Goal: Task Accomplishment & Management: Complete application form

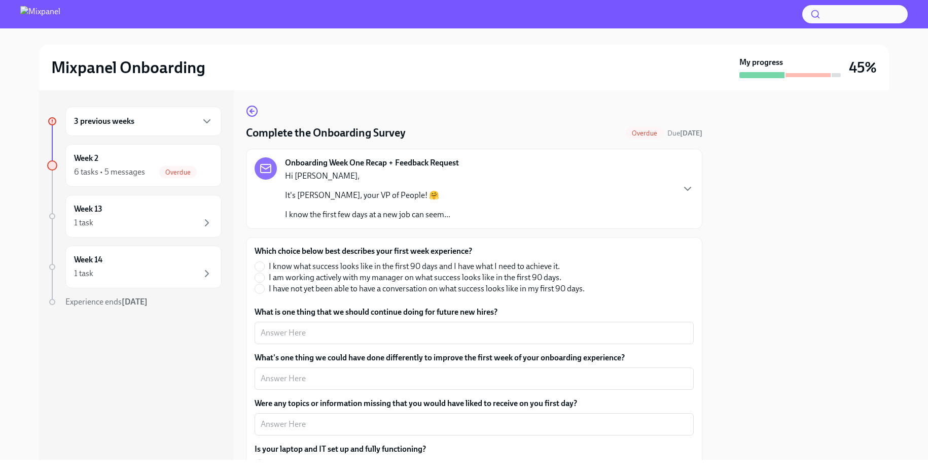
scroll to position [2, 0]
click at [204, 224] on icon "button" at bounding box center [207, 223] width 12 height 12
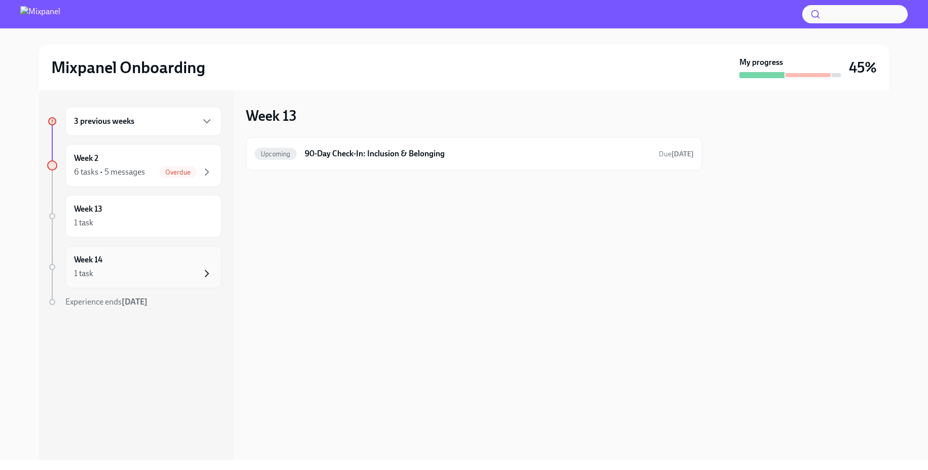
click at [209, 272] on icon "button" at bounding box center [207, 273] width 12 height 12
click at [388, 158] on h6 "90-Day Check-In: Inclusion & Belonging" at bounding box center [478, 153] width 346 height 11
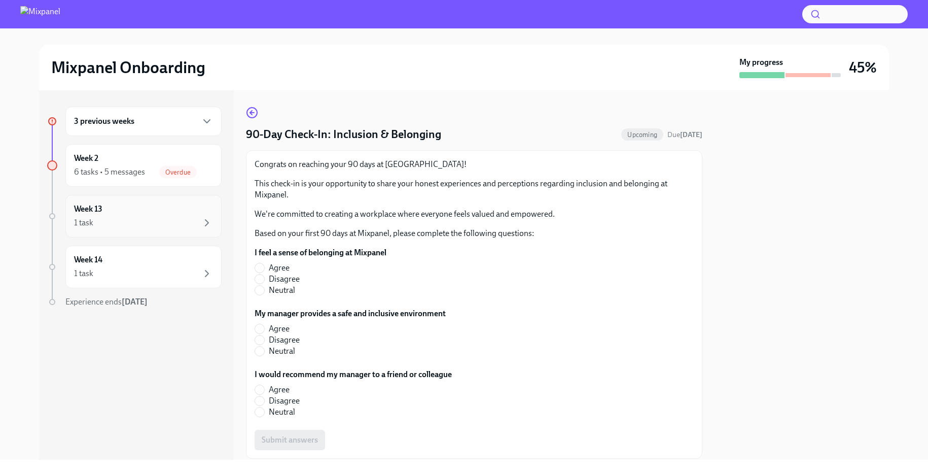
click at [102, 207] on h6 "Week 13" at bounding box center [88, 208] width 28 height 11
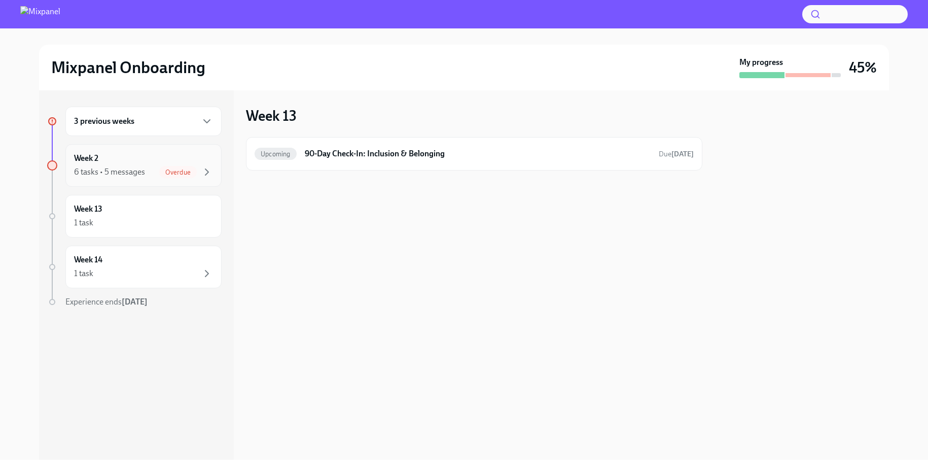
click at [136, 166] on div "6 tasks • 5 messages" at bounding box center [109, 171] width 71 height 11
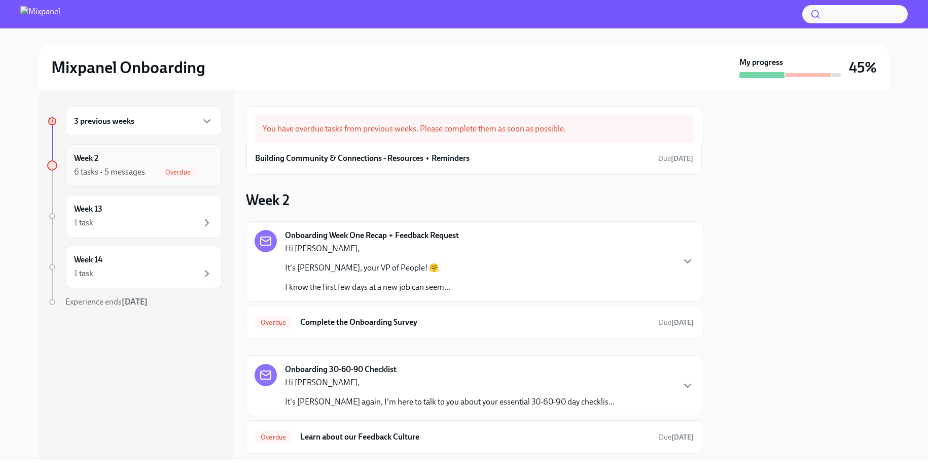
click at [136, 166] on div "6 tasks • 5 messages" at bounding box center [109, 171] width 71 height 11
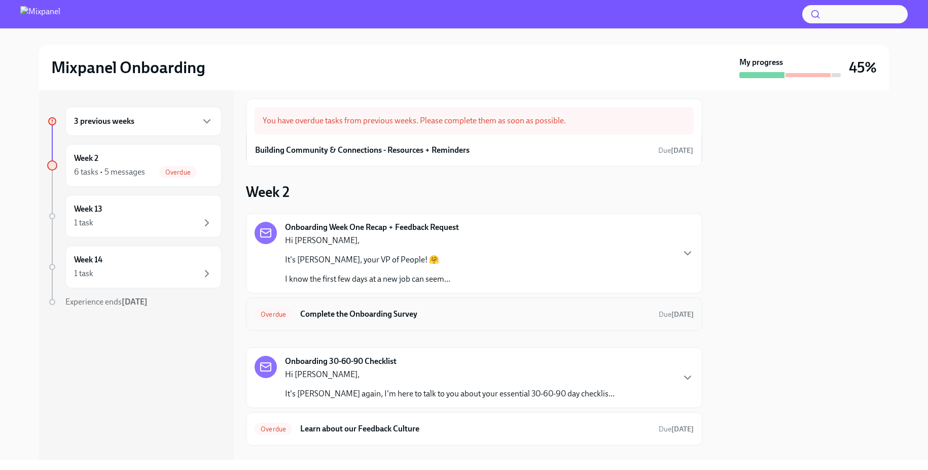
scroll to position [16, 0]
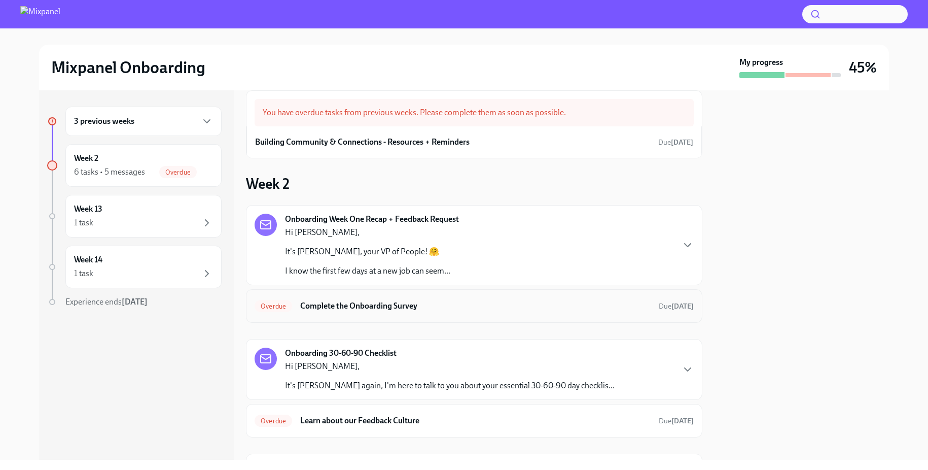
click at [343, 309] on h6 "Complete the Onboarding Survey" at bounding box center [475, 305] width 351 height 11
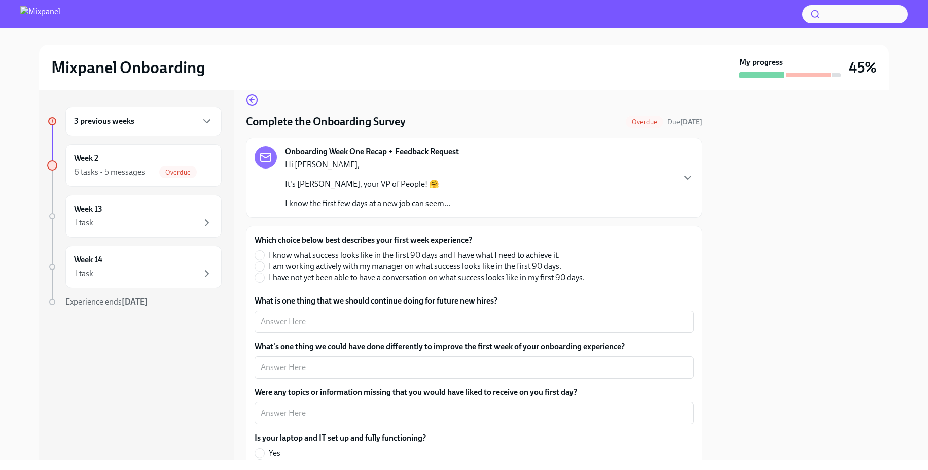
scroll to position [24, 0]
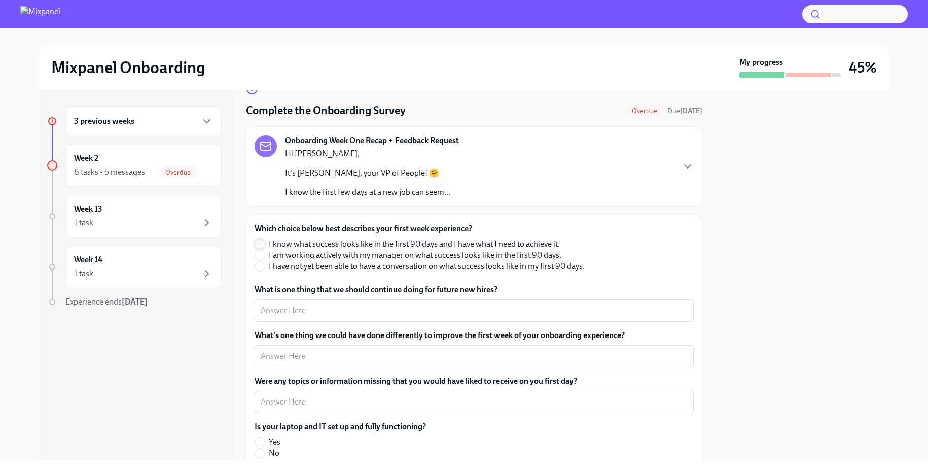
click at [260, 245] on input "I know what success looks like in the first 90 days and I have what I need to a…" at bounding box center [259, 243] width 9 height 9
radio input "true"
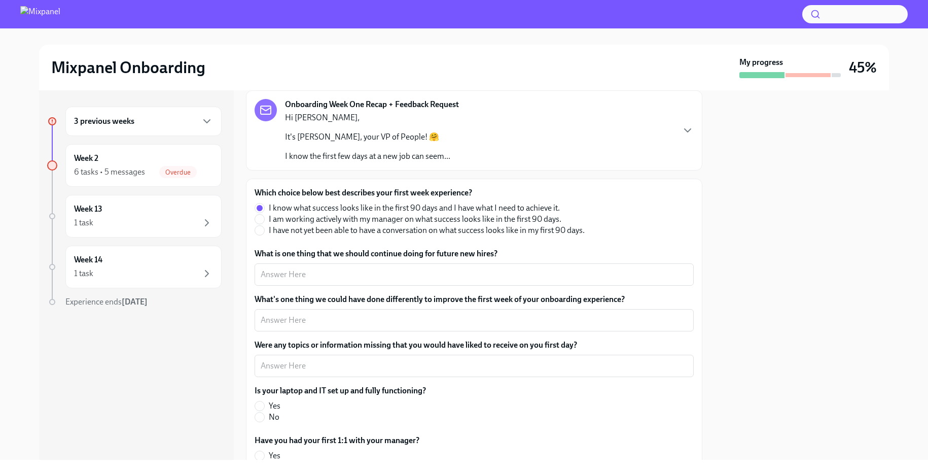
scroll to position [60, 0]
click at [457, 277] on textarea "What is one thing that we should continue doing for future new hires?" at bounding box center [474, 274] width 427 height 12
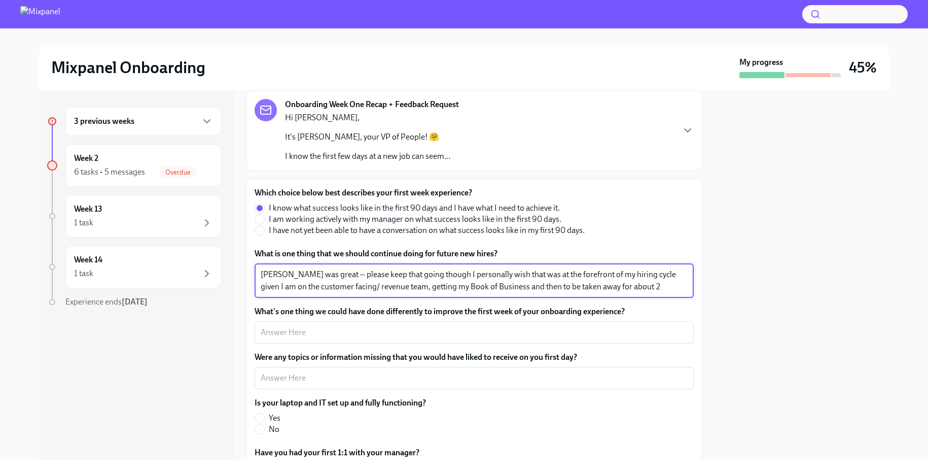
click at [601, 286] on textarea "[PERSON_NAME] was great -- please keep that going though I personally wish that…" at bounding box center [474, 280] width 427 height 24
click at [676, 287] on textarea "[PERSON_NAME] was great -- please keep that going though I personally wish that…" at bounding box center [474, 280] width 427 height 24
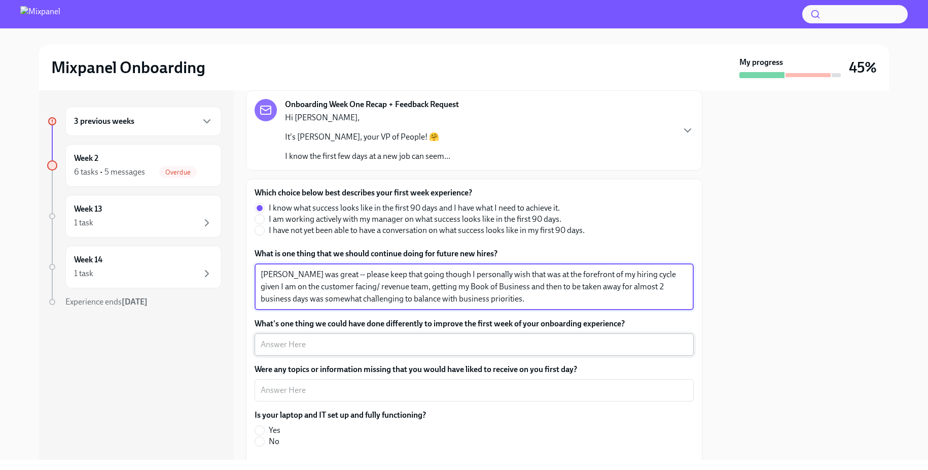
type textarea "[PERSON_NAME] was great -- please keep that going though I personally wish that…"
click at [439, 342] on textarea "What's one thing we could have done differently to improve the first week of yo…" at bounding box center [474, 344] width 427 height 12
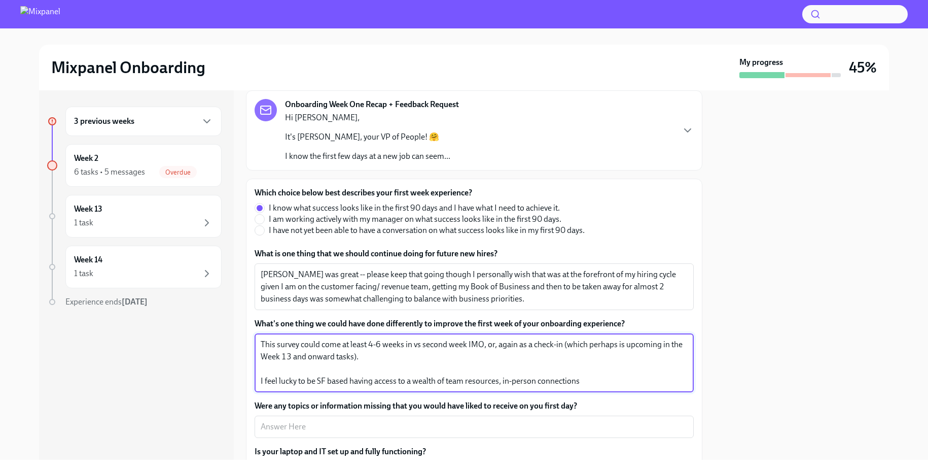
click at [500, 379] on textarea "This survey could come at least 4-6 weeks in vs second week IMO, or, again as a…" at bounding box center [474, 362] width 427 height 49
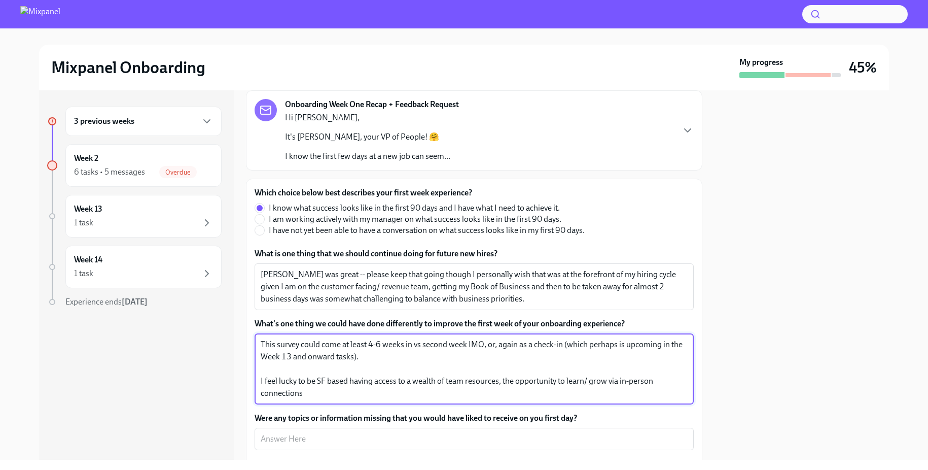
click at [336, 399] on textarea "This survey could come at least 4-6 weeks in vs second week IMO, or, again as a…" at bounding box center [474, 368] width 427 height 61
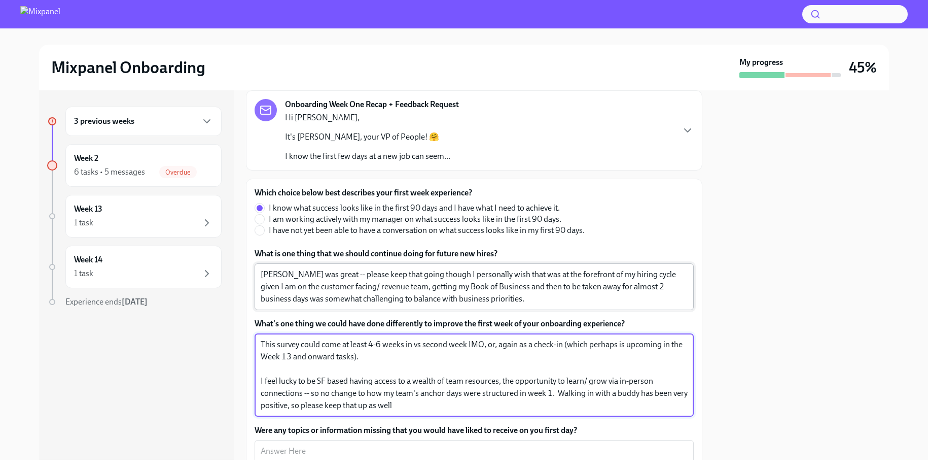
click at [510, 301] on textarea "[PERSON_NAME] was great -- please keep that going though I personally wish that…" at bounding box center [474, 286] width 427 height 37
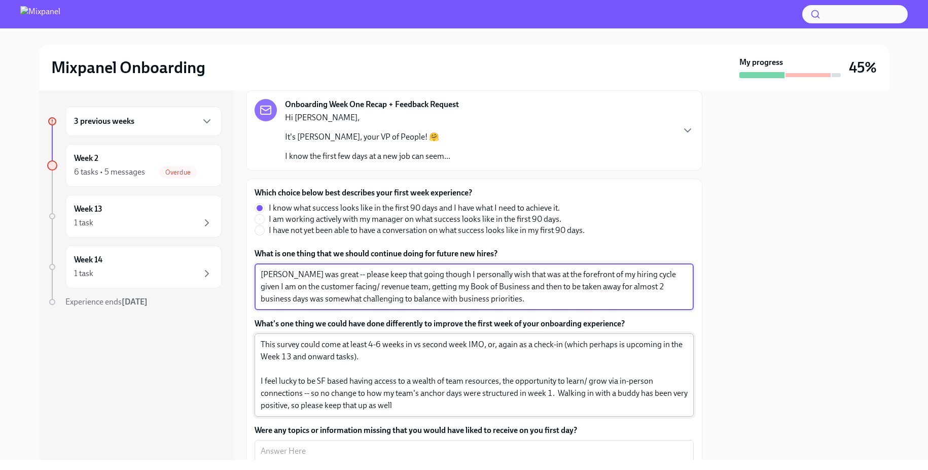
click at [444, 393] on textarea "This survey could come at least 4-6 weeks in vs second week IMO, or, again as a…" at bounding box center [474, 374] width 427 height 73
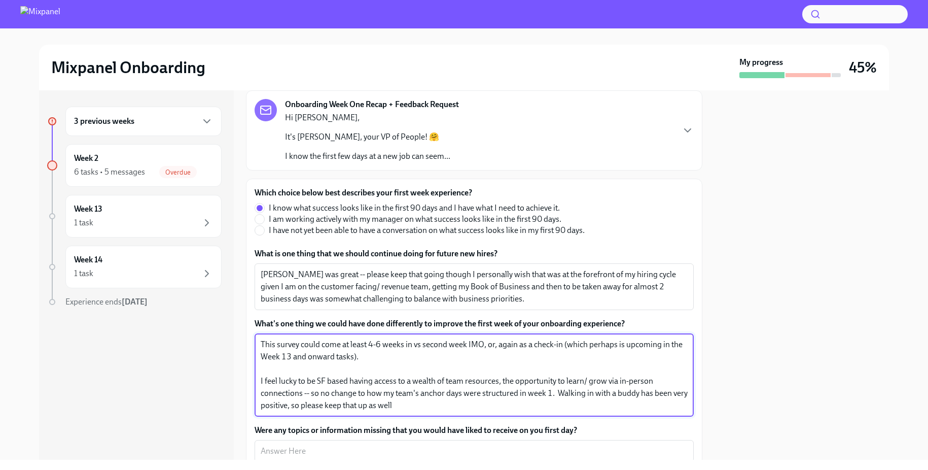
click at [432, 408] on textarea "This survey could come at least 4-6 weeks in vs second week IMO, or, again as a…" at bounding box center [474, 374] width 427 height 73
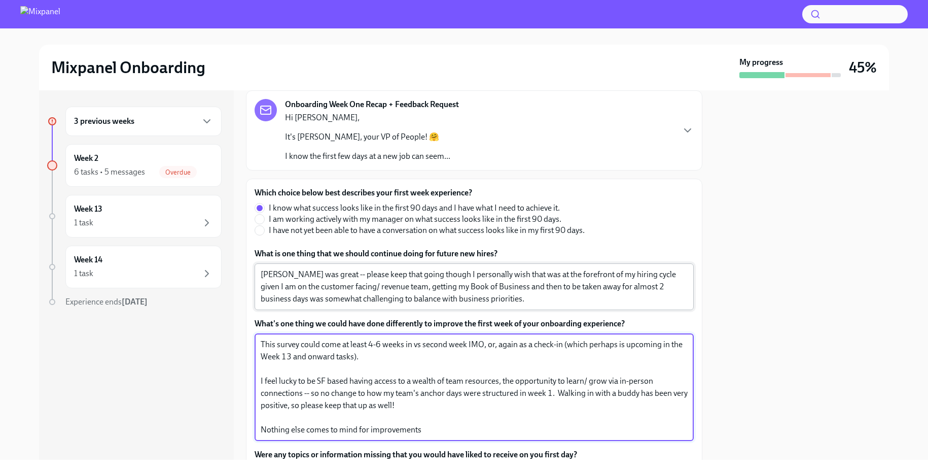
click at [480, 299] on textarea "[PERSON_NAME] was great -- please keep that going though I personally wish that…" at bounding box center [474, 286] width 427 height 37
drag, startPoint x: 431, startPoint y: 409, endPoint x: 231, endPoint y: 380, distance: 202.6
click at [231, 380] on div "3 previous weeks Week 2 6 tasks • 5 messages Overdue Week 13 1 task Week 14 1 t…" at bounding box center [464, 274] width 850 height 369
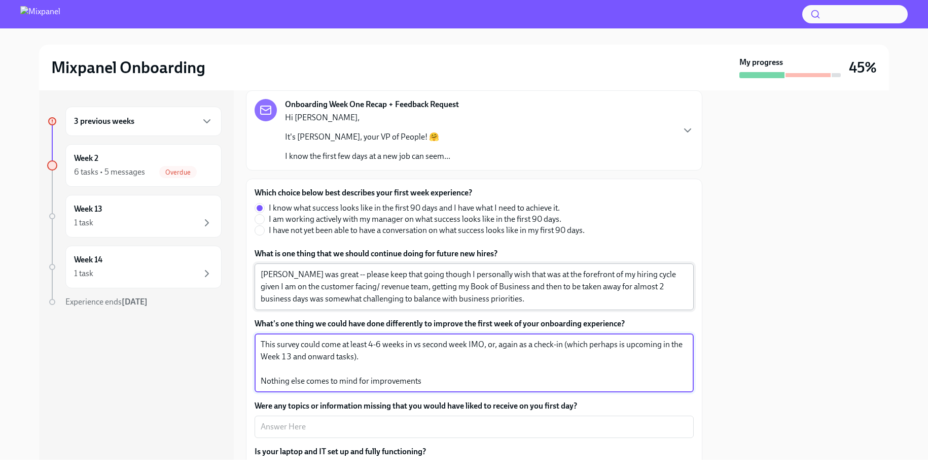
type textarea "This survey could come at least 4-6 weeks in vs second week IMO, or, again as a…"
click at [517, 294] on textarea "[PERSON_NAME] was great -- please keep that going though I personally wish that…" at bounding box center [474, 286] width 427 height 37
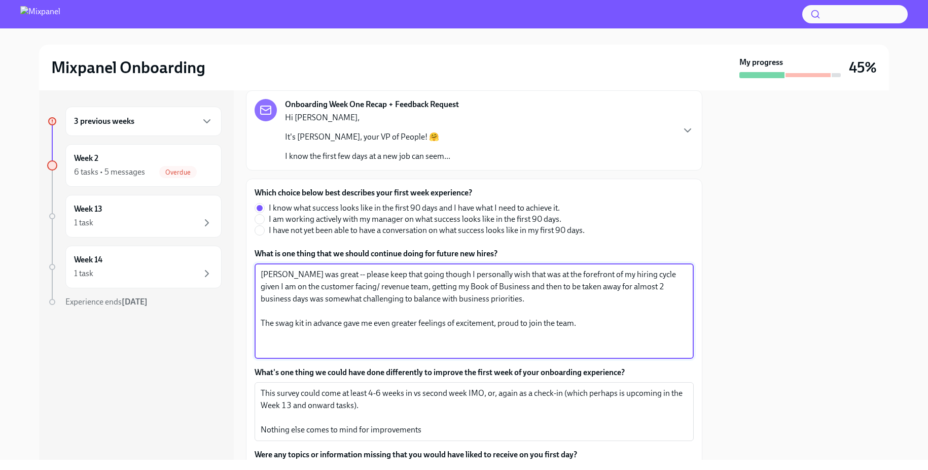
paste textarea "I feel lucky to be SF based having access to a wealth of team resources, the op…"
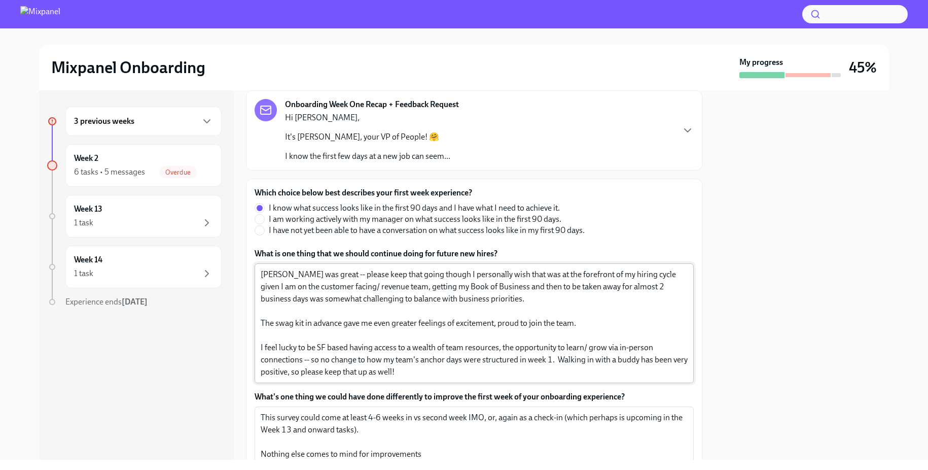
click at [260, 348] on div "[PERSON_NAME] was great -- please keep that going though I personally wish that…" at bounding box center [474, 323] width 439 height 120
click at [255, 346] on div "[PERSON_NAME] was great -- please keep that going though I personally wish that…" at bounding box center [474, 323] width 439 height 120
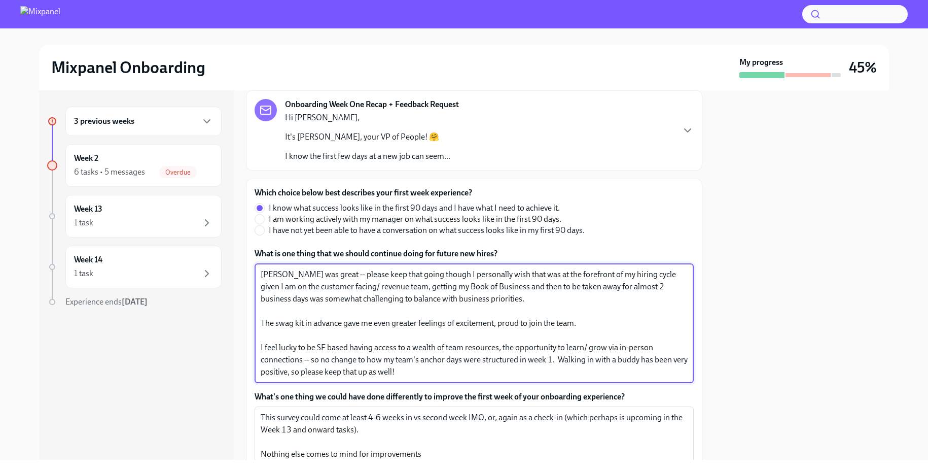
drag, startPoint x: 489, startPoint y: 296, endPoint x: 232, endPoint y: 267, distance: 258.4
click at [232, 267] on div "3 previous weeks Week 2 6 tasks • 5 messages Overdue Week 13 1 task Week 14 1 t…" at bounding box center [464, 274] width 850 height 369
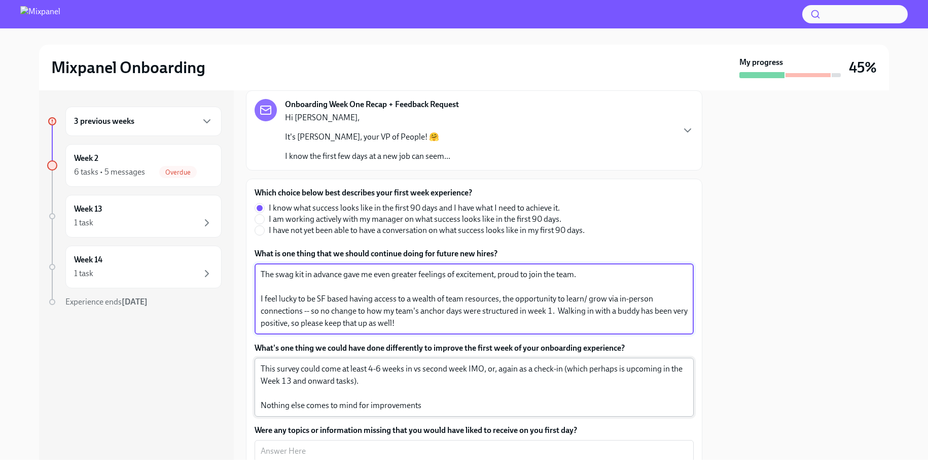
type textarea "The swag kit in advance gave me even greater feelings of excitement, proud to j…"
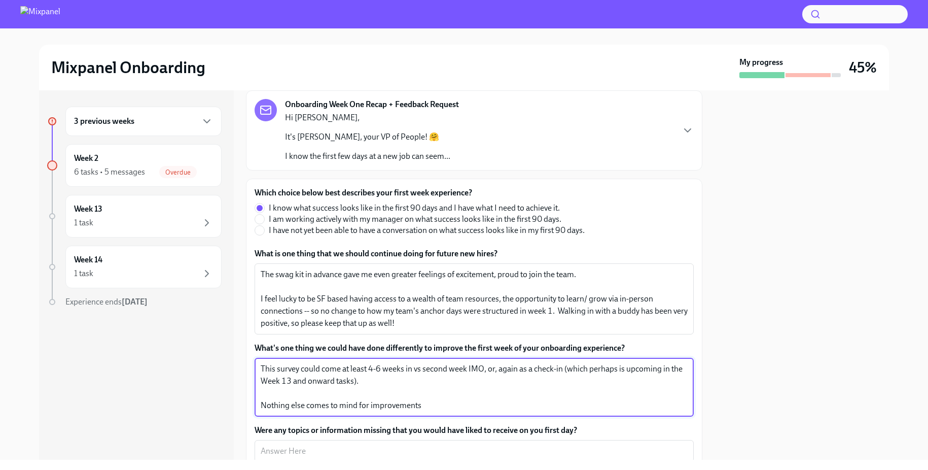
click at [407, 378] on textarea "This survey could come at least 4-6 weeks in vs second week IMO, or, again as a…" at bounding box center [474, 387] width 427 height 49
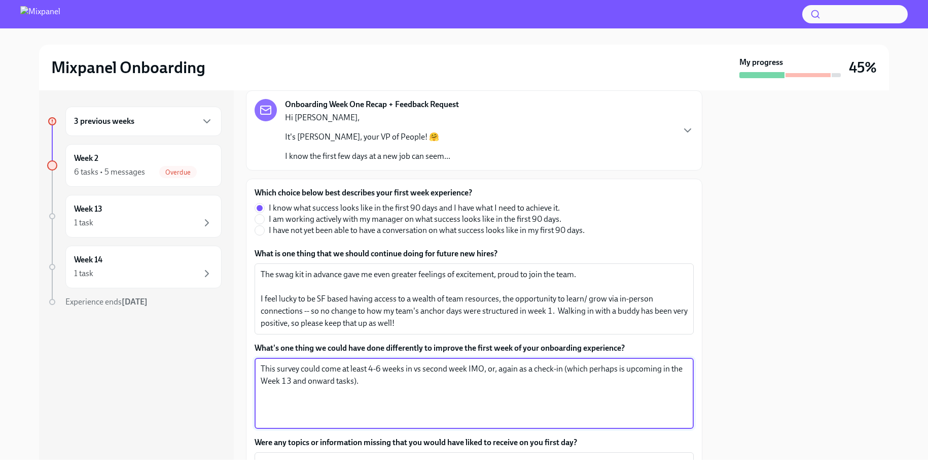
paste textarea "[PERSON_NAME] was great -- please keep that going though I personally wish that…"
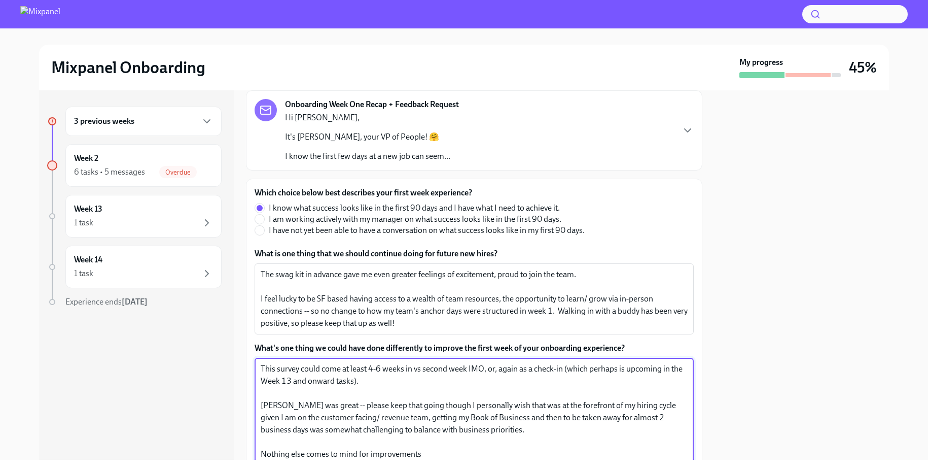
click at [305, 404] on textarea "This survey could come at least 4-6 weeks in vs second week IMO, or, again as a…" at bounding box center [474, 411] width 427 height 97
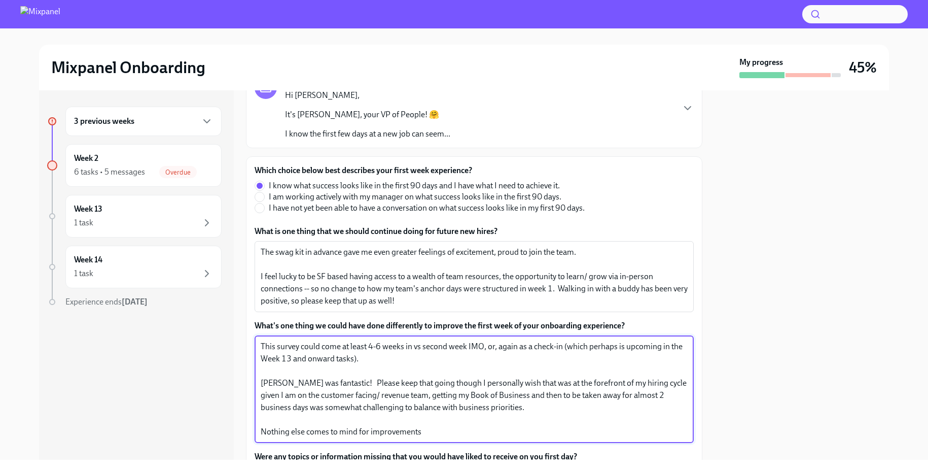
scroll to position [84, 0]
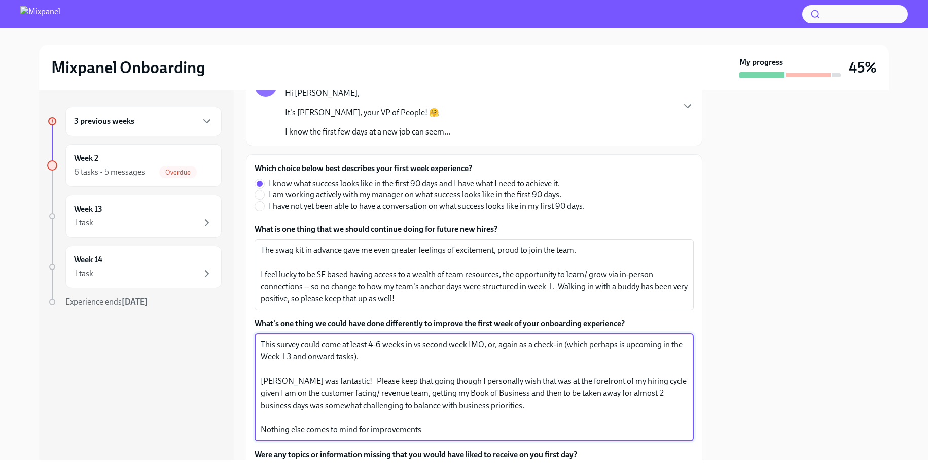
click at [498, 428] on textarea "This survey could come at least 4-6 weeks in vs second week IMO, or, again as a…" at bounding box center [474, 386] width 427 height 97
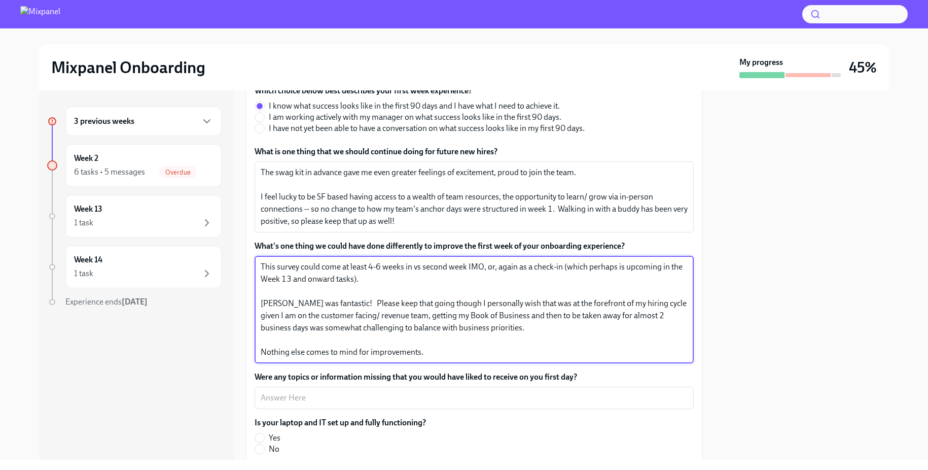
scroll to position [181, 0]
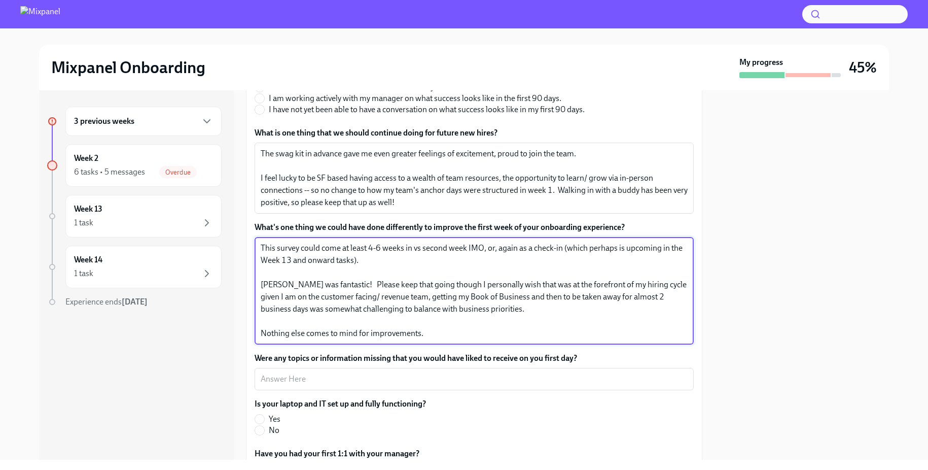
type textarea "This survey could come at least 4-6 weeks in vs second week IMO, or, again as a…"
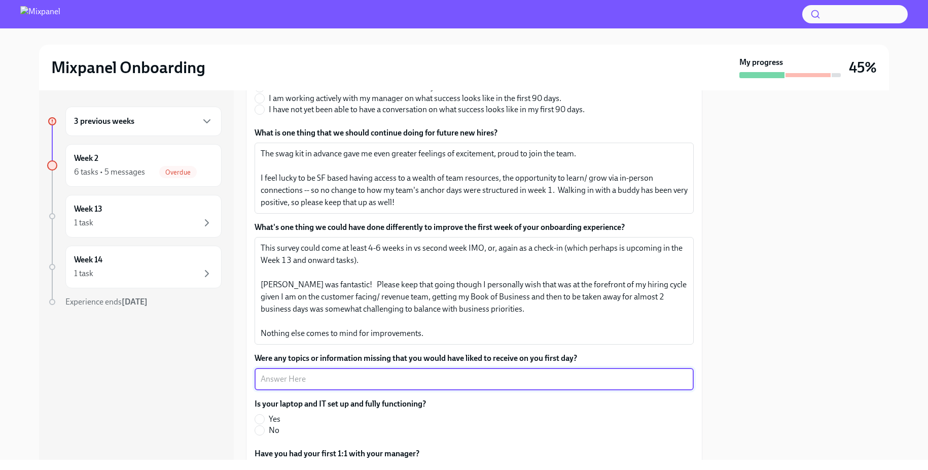
click at [388, 385] on textarea "Were any topics or information missing that you would have liked to receive on …" at bounding box center [474, 379] width 427 height 12
type textarea "B"
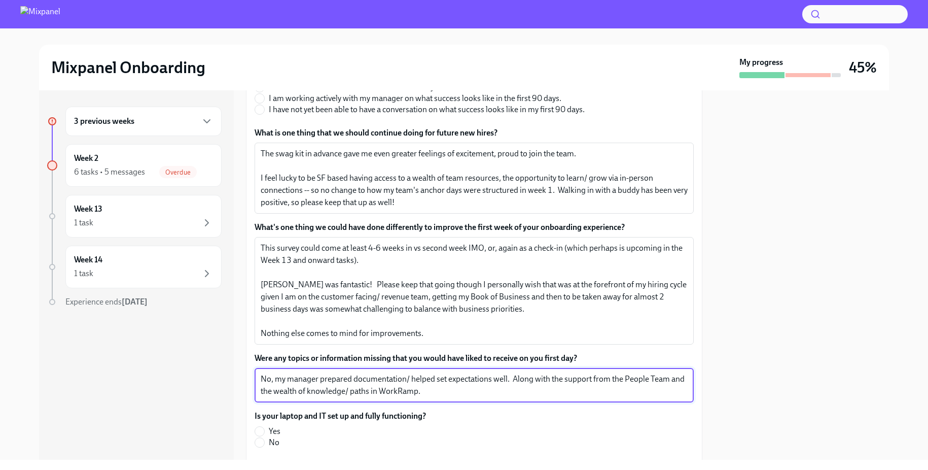
drag, startPoint x: 281, startPoint y: 378, endPoint x: 246, endPoint y: 379, distance: 34.5
click at [246, 379] on div "Which choice below best describes your first week experience? I know what succe…" at bounding box center [474, 350] width 457 height 584
click at [453, 392] on textarea "My manager prepared documentation/ helped set expectations well. Along with the…" at bounding box center [474, 385] width 427 height 24
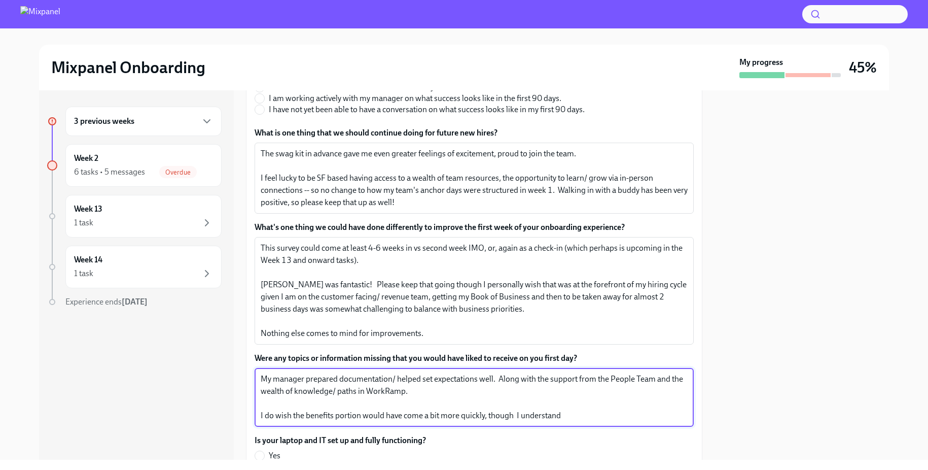
click at [485, 414] on textarea "My manager prepared documentation/ helped set expectations well. Along with the…" at bounding box center [474, 397] width 427 height 49
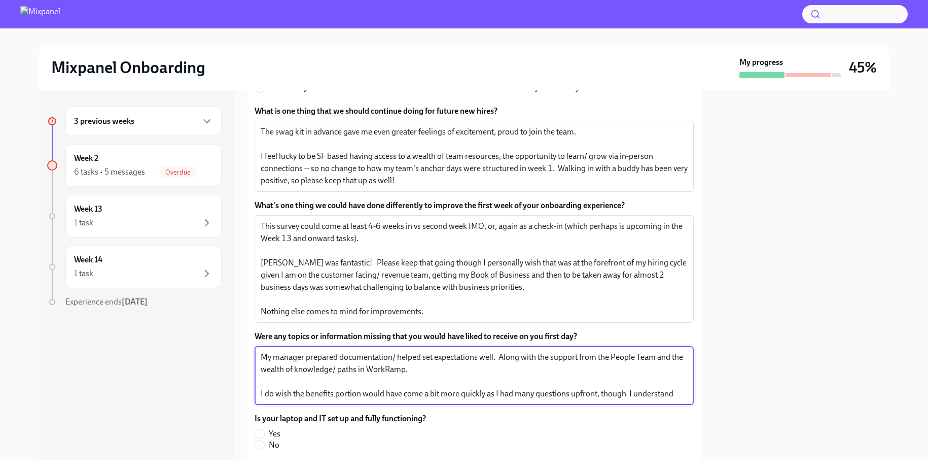
scroll to position [212, 0]
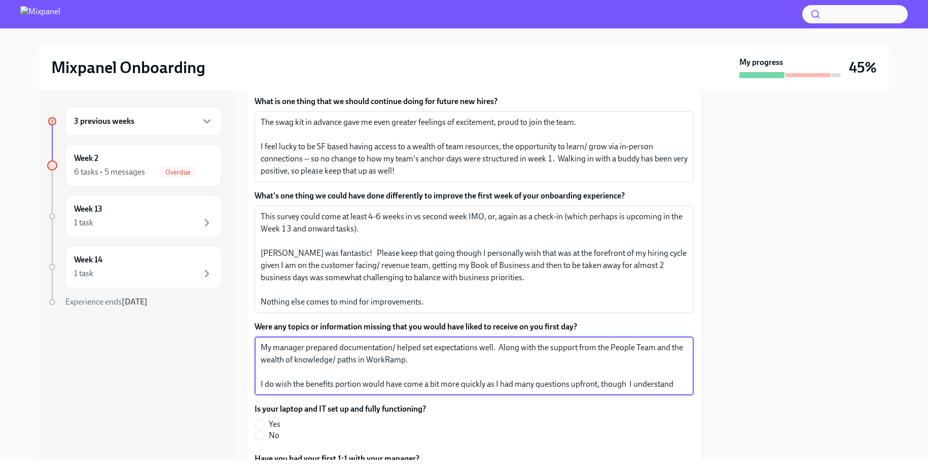
click at [675, 387] on textarea "My manager prepared documentation/ helped set expectations well. Along with the…" at bounding box center [474, 365] width 427 height 49
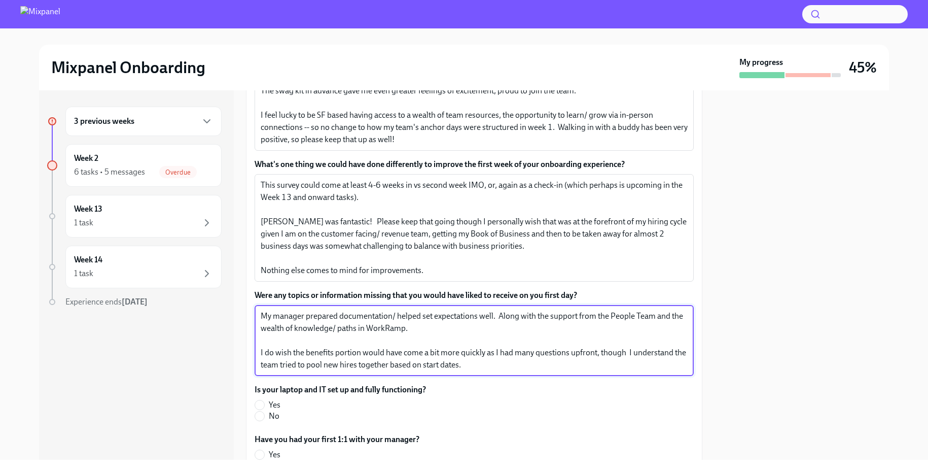
scroll to position [247, 0]
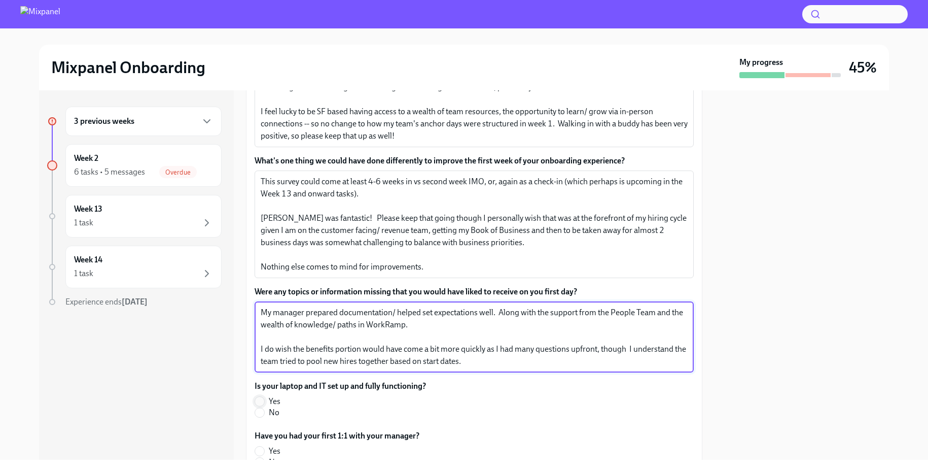
type textarea "My manager prepared documentation/ helped set expectations well. Along with the…"
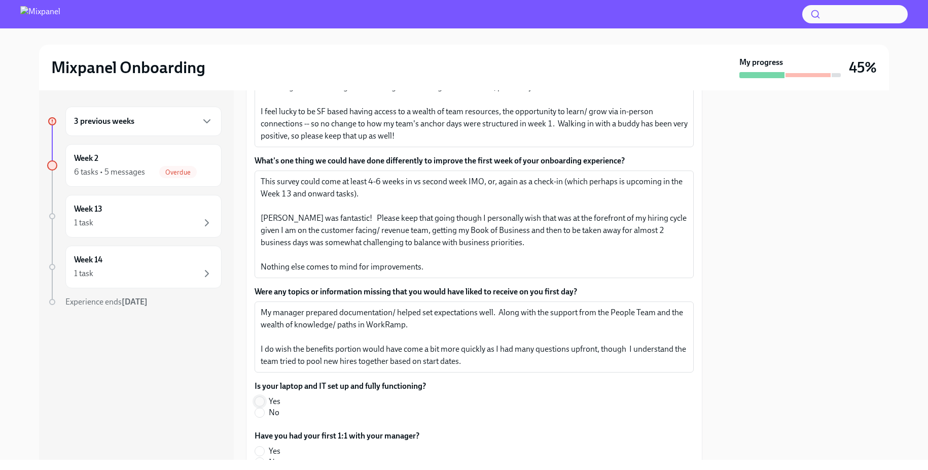
click at [255, 401] on span at bounding box center [260, 401] width 10 height 10
click at [255, 401] on input "Yes" at bounding box center [259, 401] width 9 height 9
radio input "true"
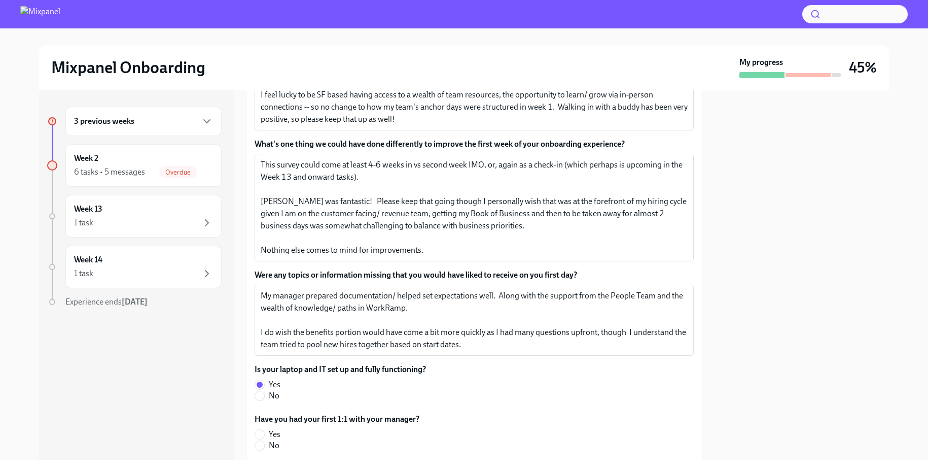
click at [253, 434] on div "Which choice below best describes your first week experience? I know what succe…" at bounding box center [474, 285] width 457 height 621
click at [261, 433] on input "Yes" at bounding box center [259, 434] width 9 height 9
radio input "true"
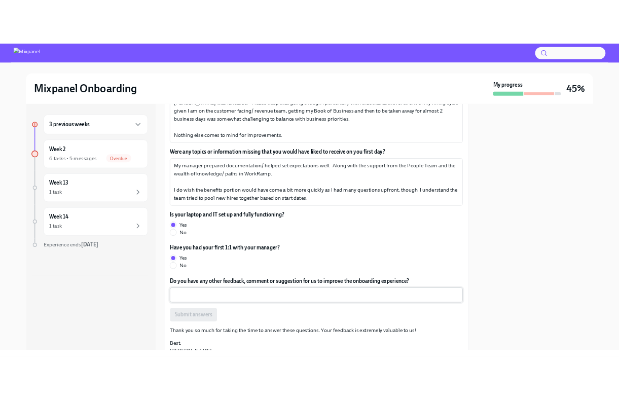
scroll to position [377, 0]
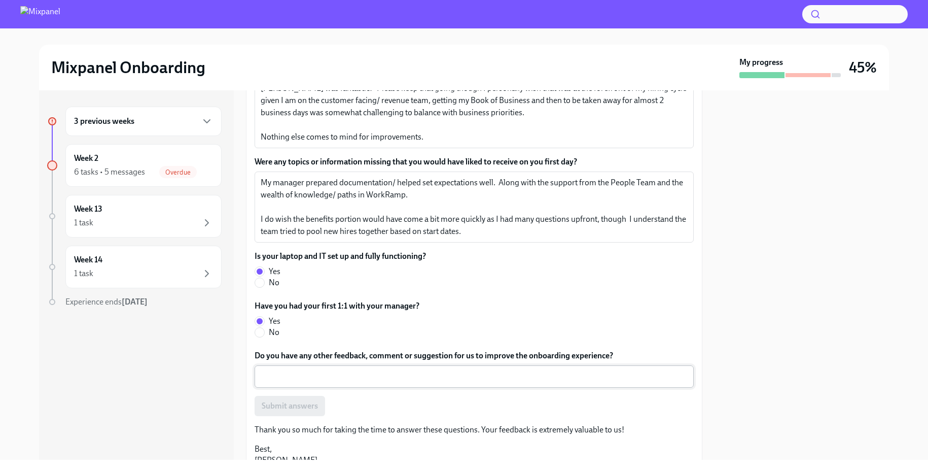
click at [345, 376] on textarea "Do you have any other feedback, comment or suggestion for us to improve the onb…" at bounding box center [474, 376] width 427 height 12
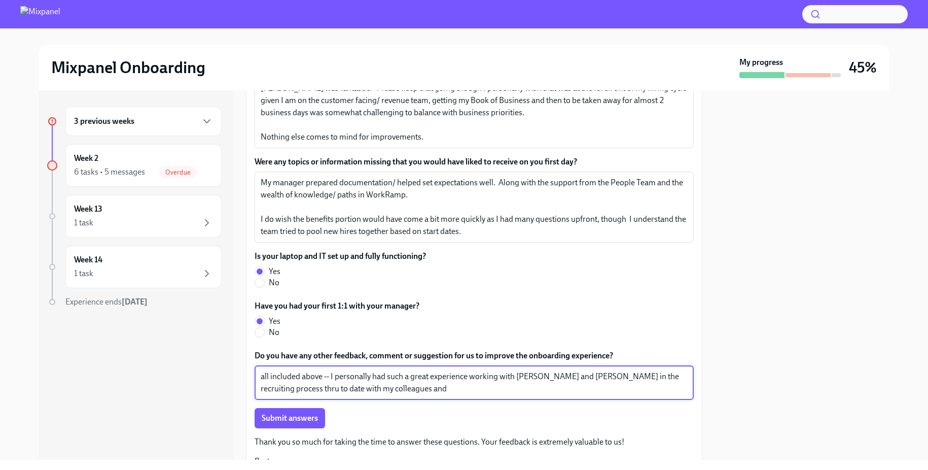
type textarea "all included above -- I personally had such a great experience working with [PE…"
